Goal: Task Accomplishment & Management: Use online tool/utility

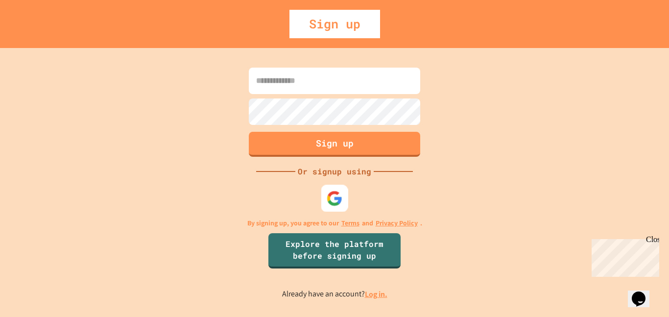
click at [334, 205] on img at bounding box center [335, 198] width 16 height 16
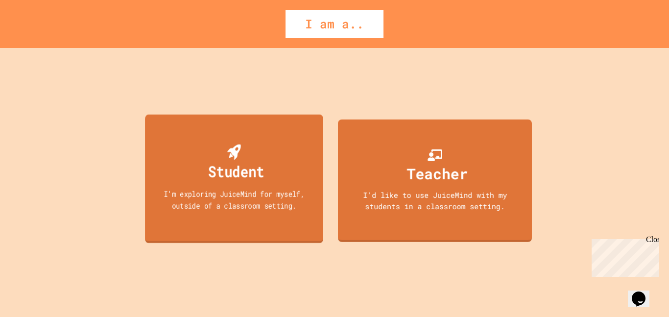
click at [307, 225] on div "Student I'm exploring JuiceMind for myself, outside of a classroom setting." at bounding box center [234, 178] width 178 height 129
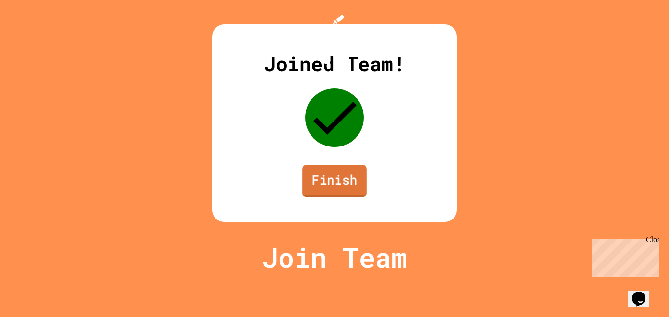
click at [340, 197] on link "Finish" at bounding box center [334, 181] width 65 height 32
